Goal: Task Accomplishment & Management: Manage account settings

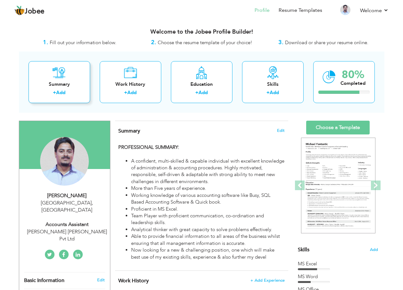
click at [38, 85] on div "Summary" at bounding box center [59, 84] width 51 height 7
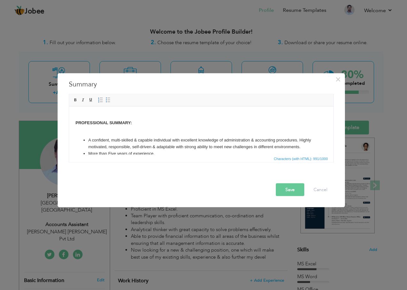
click at [283, 195] on button "Save" at bounding box center [290, 190] width 29 height 13
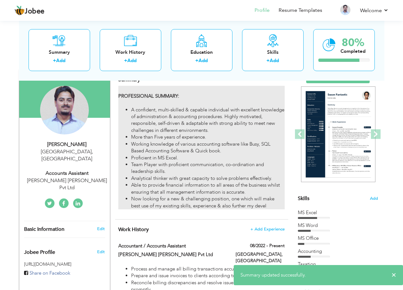
scroll to position [128, 0]
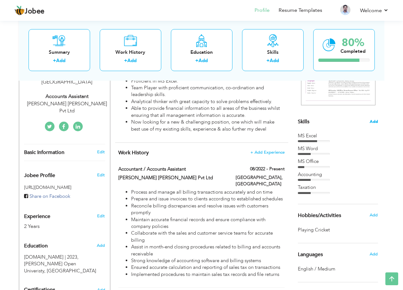
click at [375, 120] on span "Add" at bounding box center [373, 122] width 8 height 6
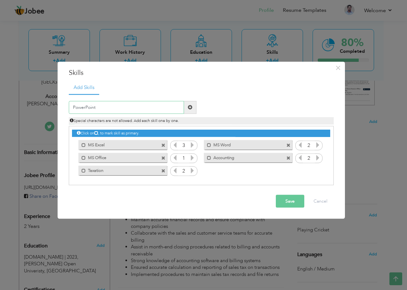
type input "PowerPoint"
drag, startPoint x: 295, startPoint y: 205, endPoint x: 292, endPoint y: 211, distance: 6.9
click at [294, 208] on div "Save Cancel" at bounding box center [201, 201] width 275 height 22
click at [281, 205] on button "Save" at bounding box center [290, 201] width 29 height 13
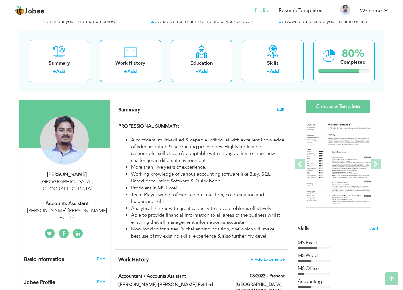
scroll to position [0, 0]
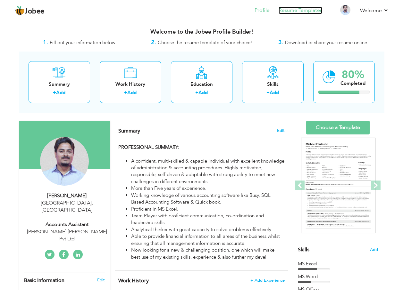
click at [292, 13] on link "Resume Templates" at bounding box center [300, 10] width 44 height 7
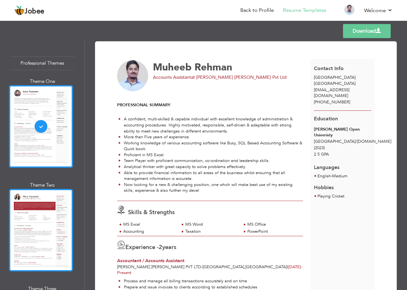
click at [43, 217] on div at bounding box center [41, 230] width 64 height 83
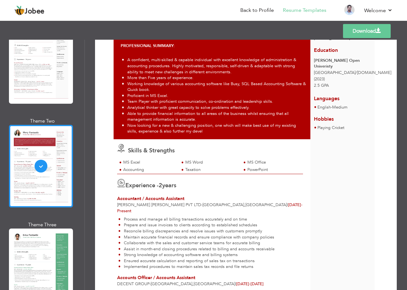
scroll to position [96, 0]
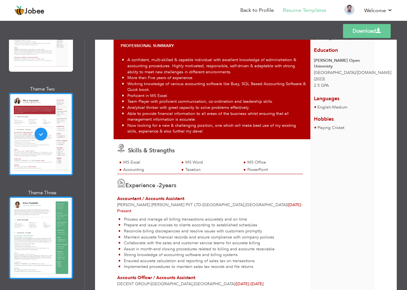
click at [54, 217] on div at bounding box center [41, 238] width 64 height 83
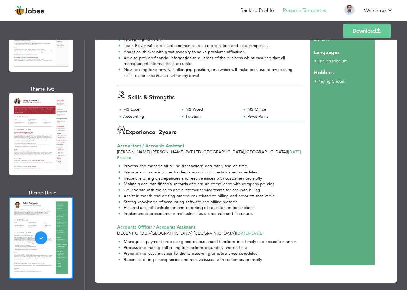
scroll to position [0, 0]
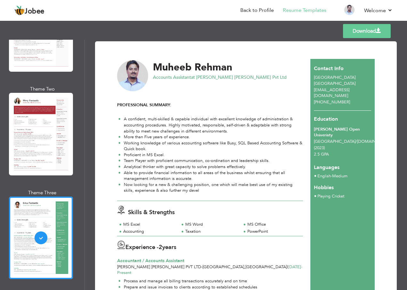
click at [362, 32] on link "Download" at bounding box center [367, 31] width 48 height 14
click at [257, 12] on link "Back to Profile" at bounding box center [258, 10] width 34 height 7
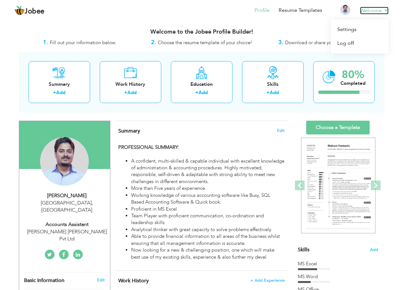
click at [373, 11] on link "Welcome" at bounding box center [374, 11] width 29 height 8
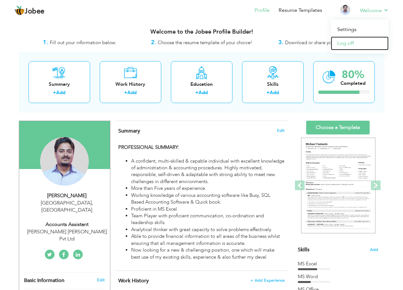
click at [347, 45] on link "Log off" at bounding box center [360, 44] width 58 height 14
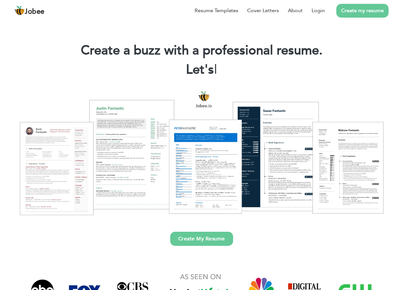
click at [210, 158] on div at bounding box center [201, 152] width 393 height 139
